Goal: Information Seeking & Learning: Check status

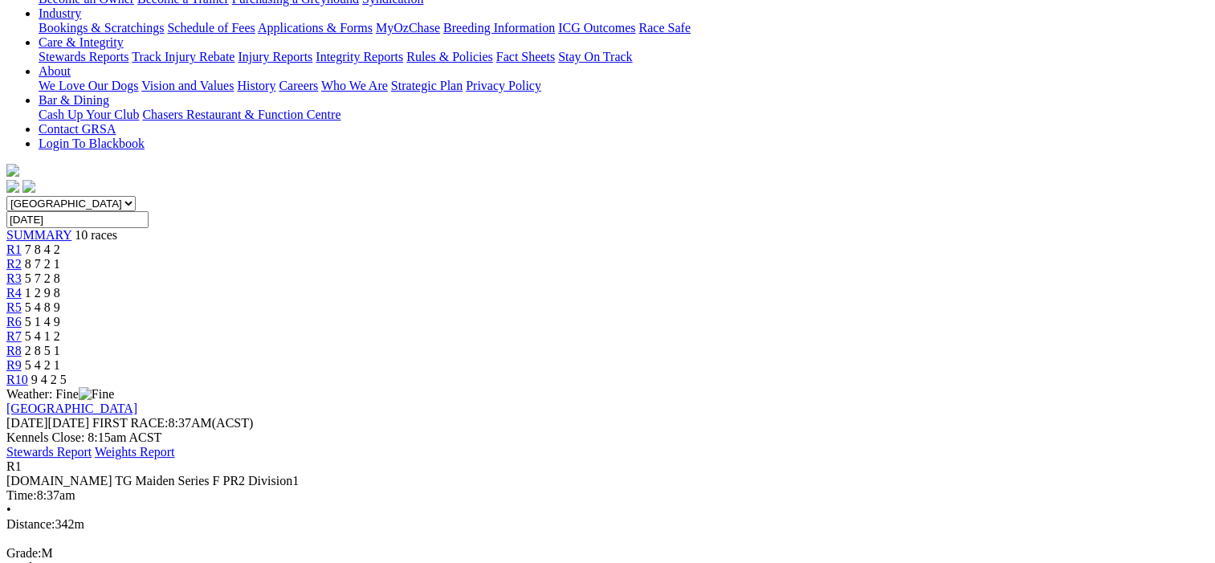
scroll to position [241, 0]
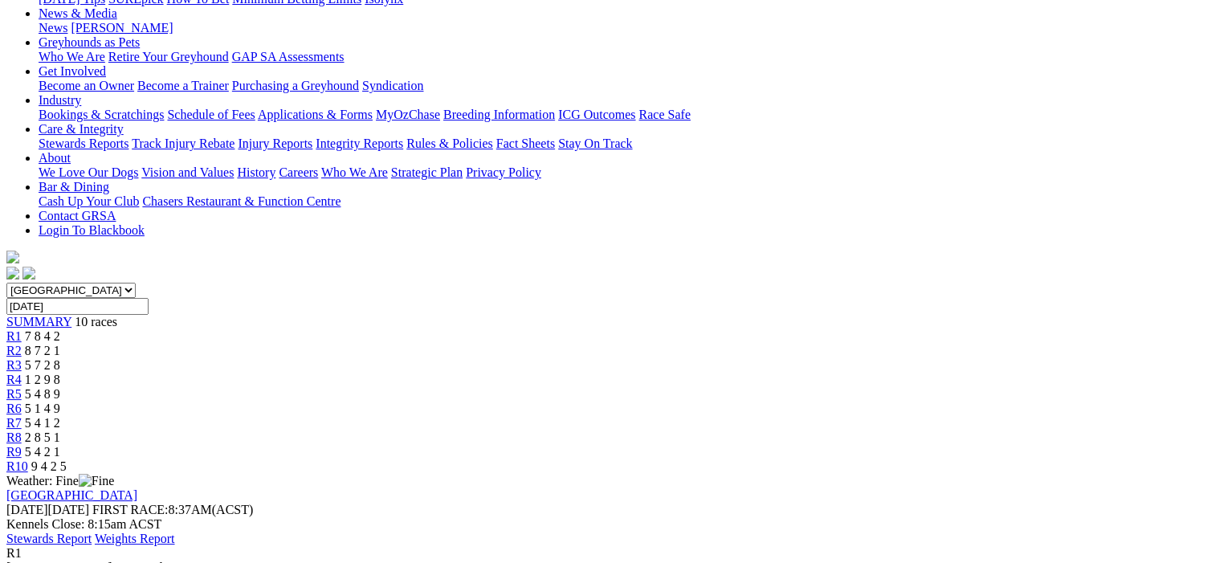
click at [60, 344] on span "8 7 2 1" at bounding box center [42, 351] width 35 height 14
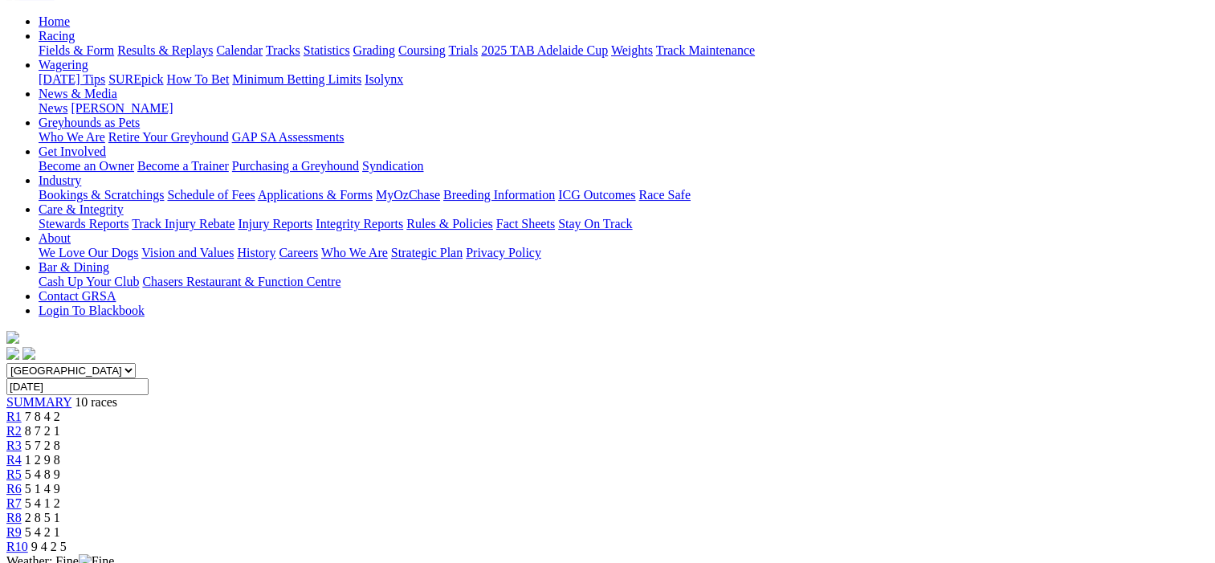
scroll to position [161, 0]
click at [22, 439] on span "R3" at bounding box center [13, 446] width 15 height 14
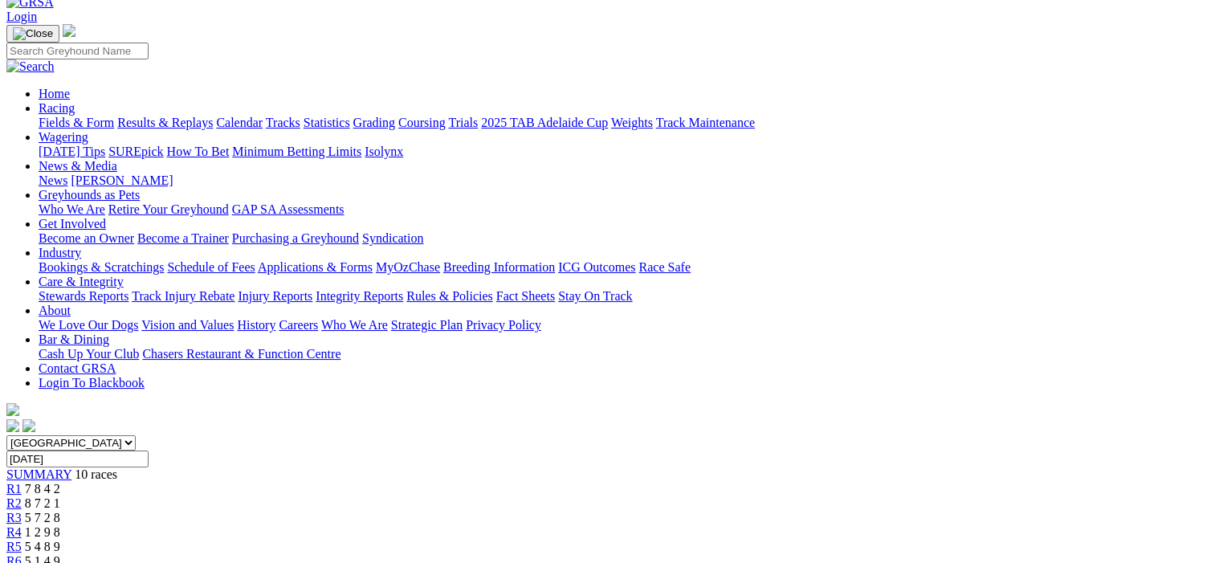
scroll to position [80, 0]
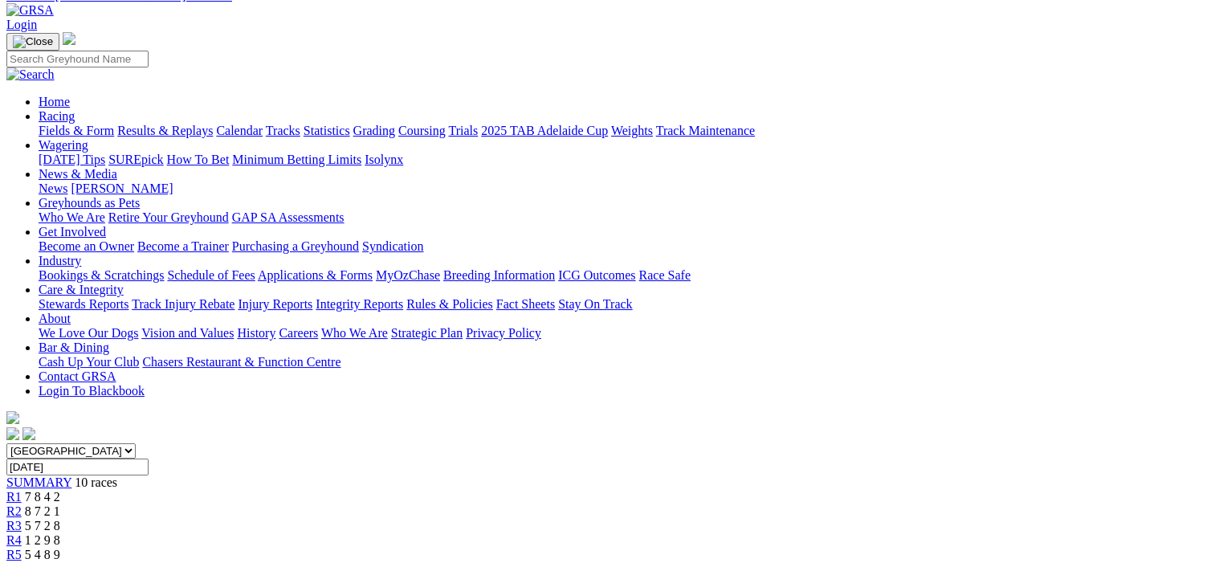
click at [22, 533] on span "R4" at bounding box center [13, 540] width 15 height 14
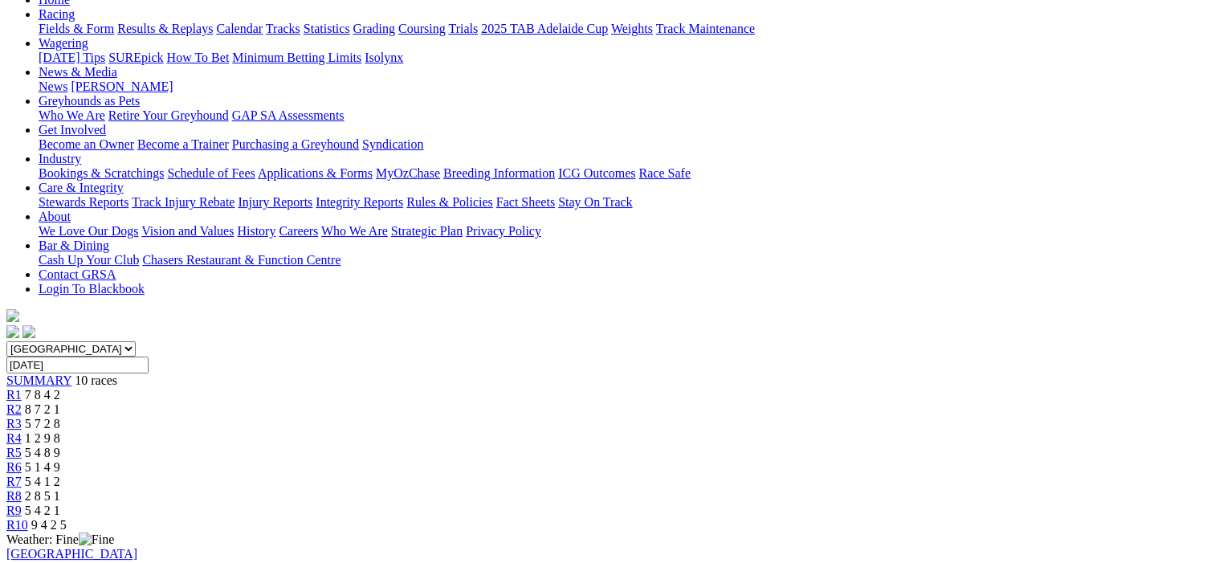
scroll to position [161, 0]
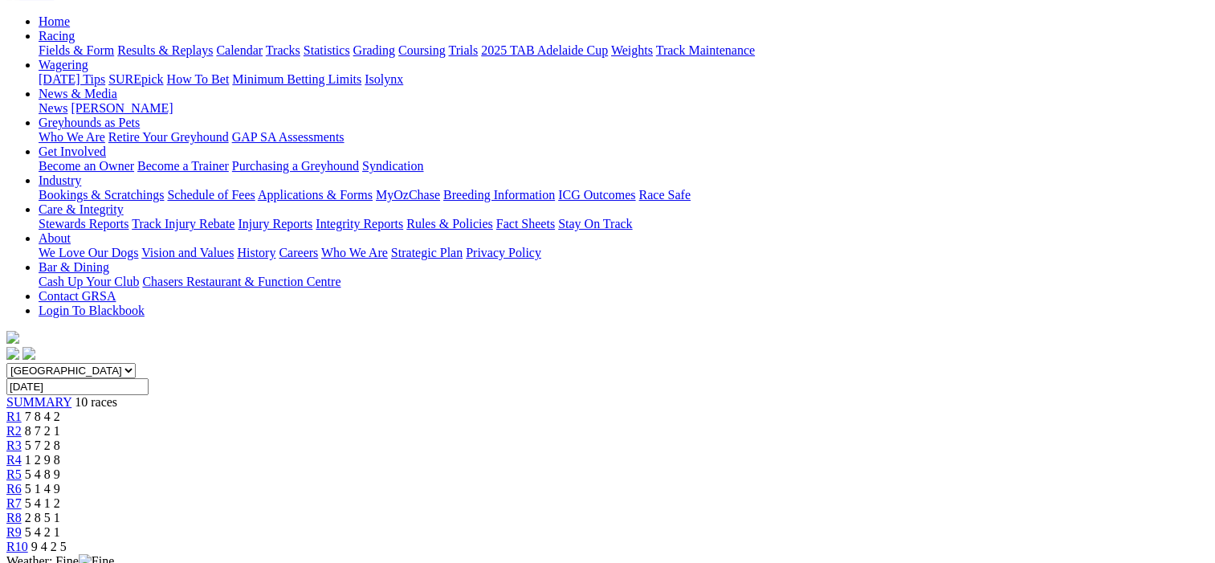
click at [22, 467] on span "R5" at bounding box center [13, 474] width 15 height 14
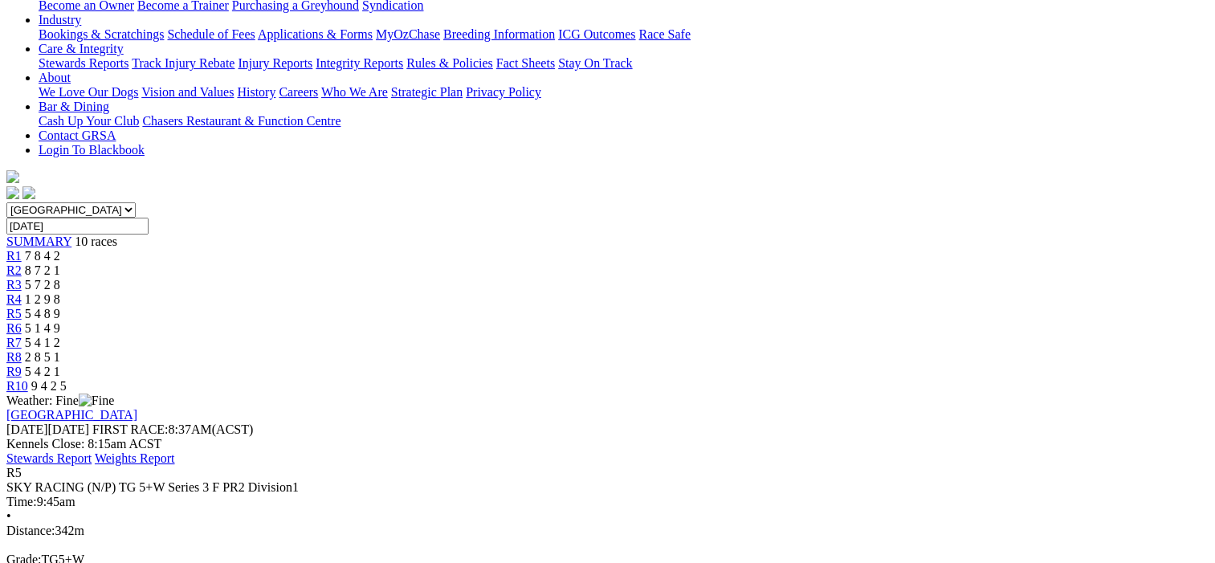
scroll to position [80, 0]
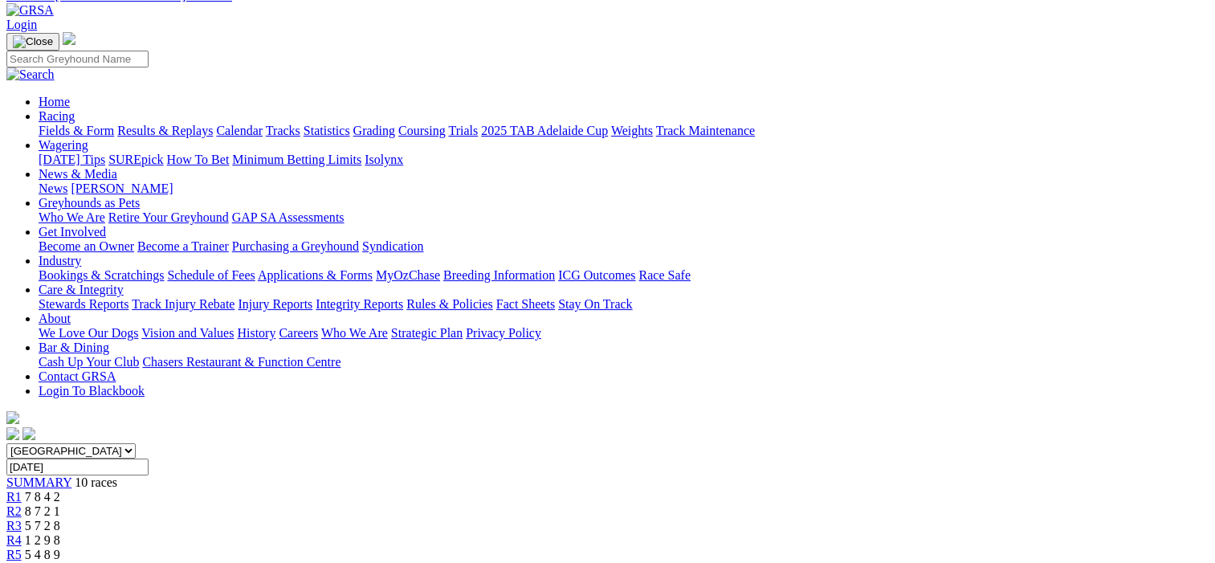
click at [22, 562] on span "R6" at bounding box center [13, 569] width 15 height 14
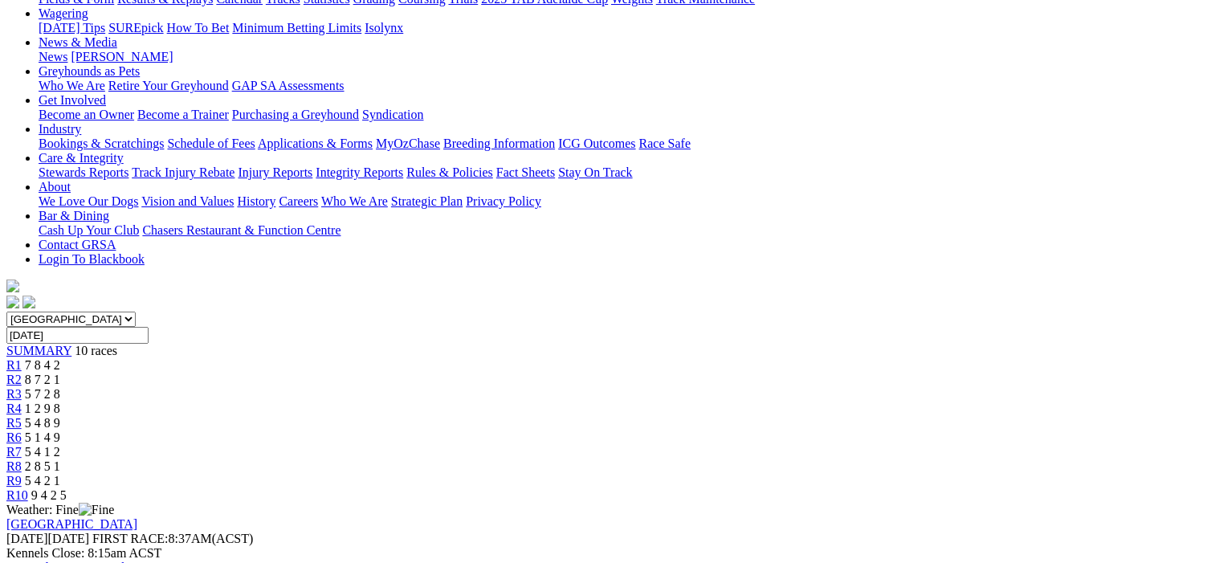
scroll to position [80, 0]
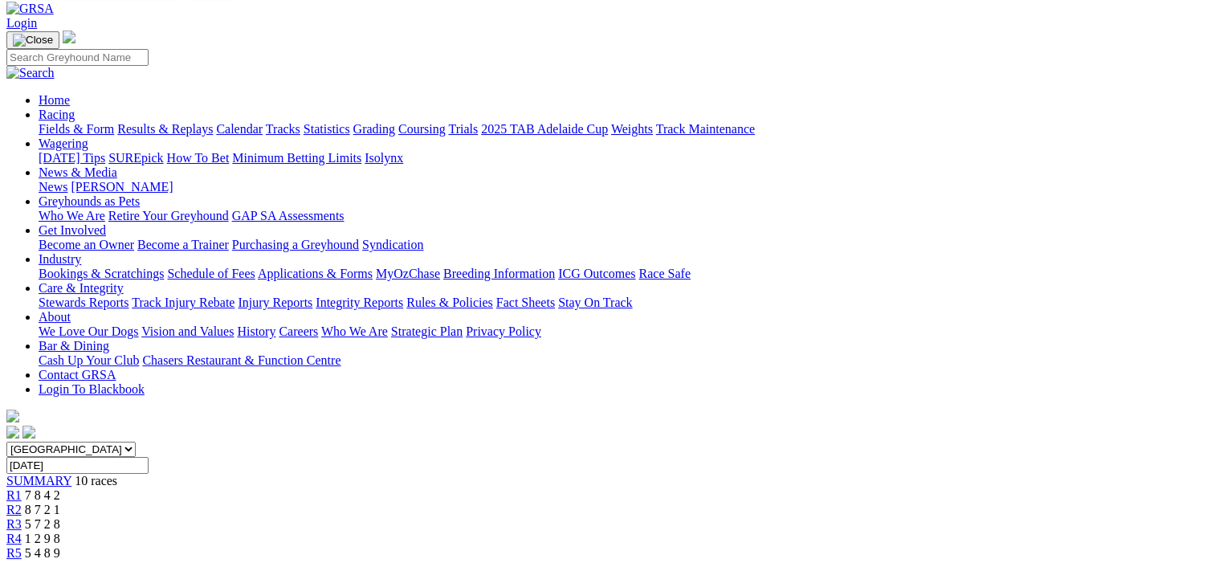
scroll to position [80, 0]
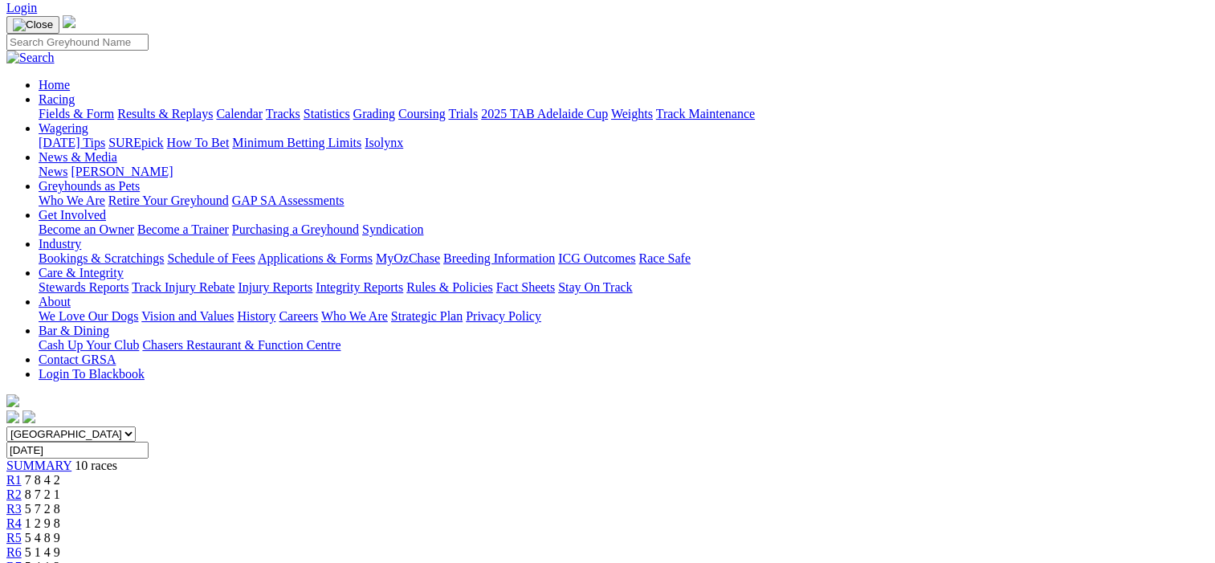
scroll to position [80, 0]
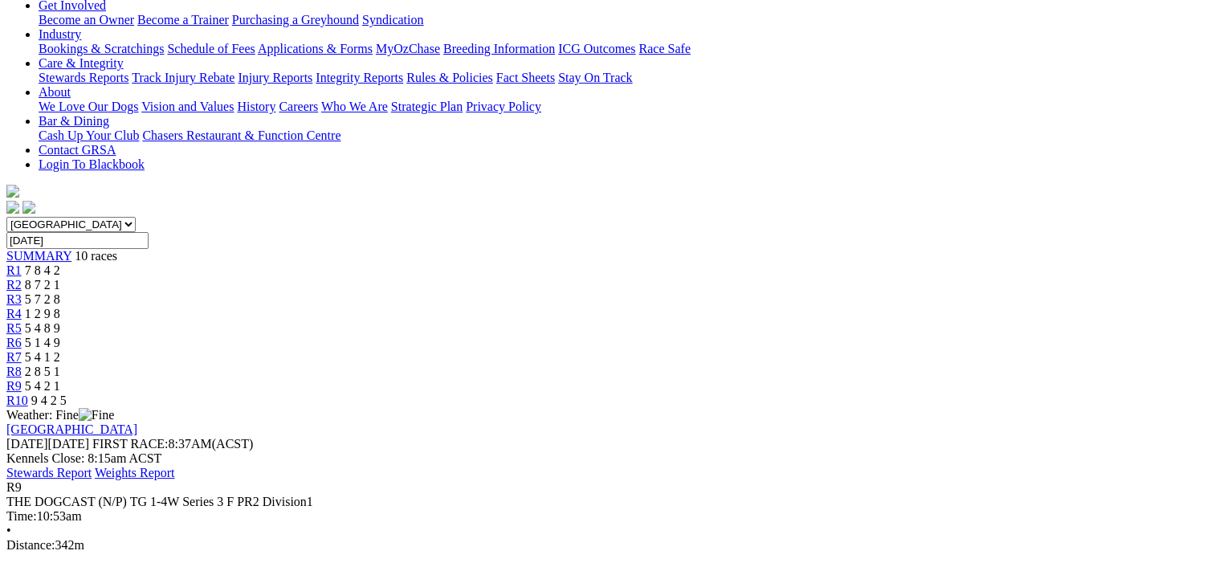
scroll to position [161, 0]
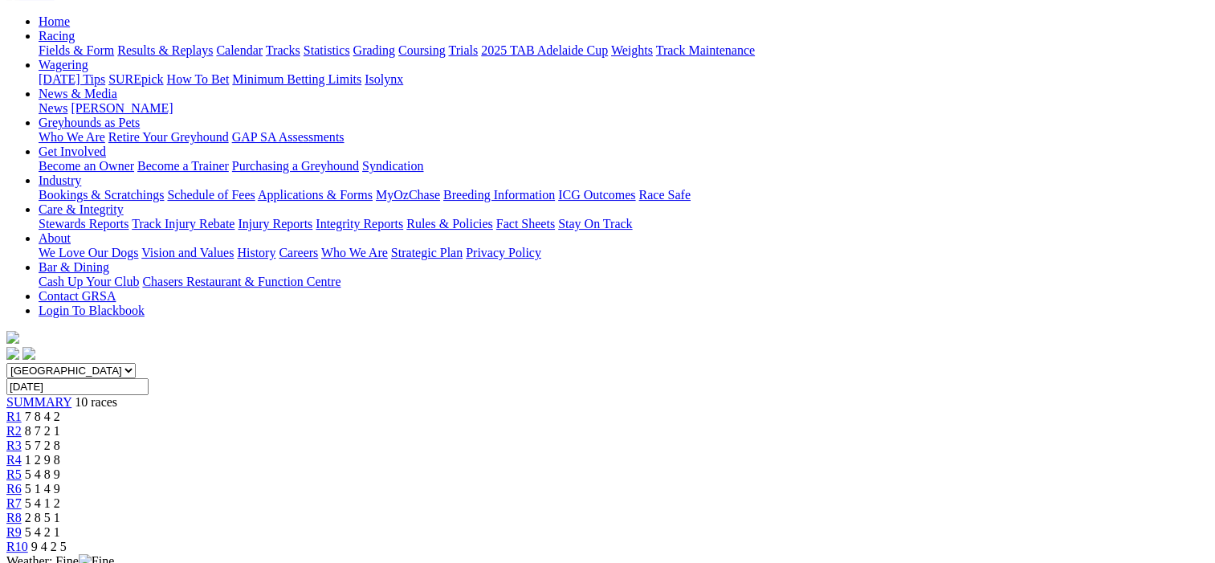
click at [28, 540] on span "R10" at bounding box center [17, 547] width 22 height 14
